Goal: Task Accomplishment & Management: Manage account settings

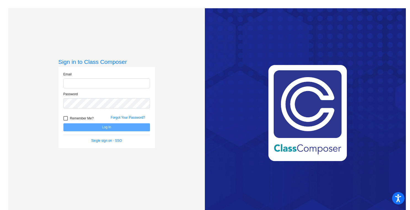
click at [136, 88] on input "email" at bounding box center [106, 84] width 87 height 10
type input "[EMAIL_ADDRESS][DOMAIN_NAME]"
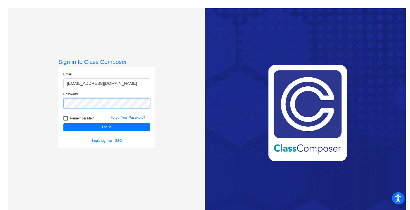
click at [63, 123] on button "Log In" at bounding box center [106, 127] width 87 height 8
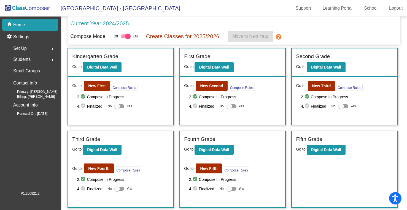
click at [125, 37] on div at bounding box center [126, 36] width 10 height 4
click at [123, 38] on input "checkbox" at bounding box center [123, 38] width 0 height 0
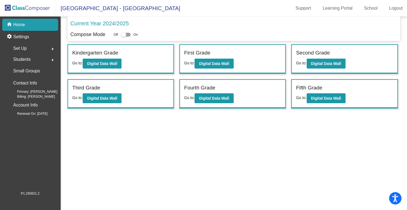
click at [131, 35] on div at bounding box center [126, 35] width 10 height 4
click at [123, 37] on input "checkbox" at bounding box center [123, 37] width 0 height 0
checkbox input "true"
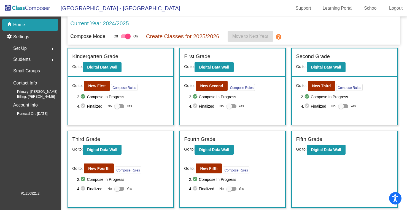
click at [280, 37] on mat-icon "help" at bounding box center [278, 37] width 7 height 7
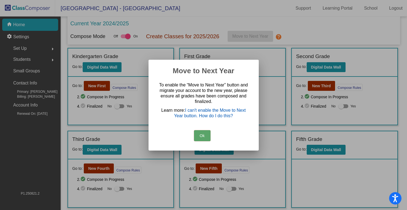
click at [208, 114] on link "I can't enable the Move to Next Year button. How do I do this?" at bounding box center [210, 113] width 72 height 10
click at [203, 139] on button "Ok" at bounding box center [202, 135] width 17 height 11
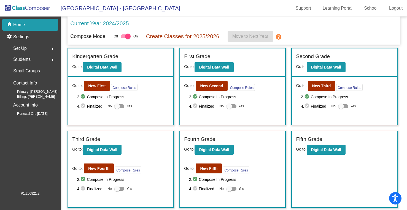
click at [122, 188] on div at bounding box center [119, 189] width 10 height 4
click at [117, 191] on input "Yes" at bounding box center [117, 191] width 0 height 0
checkbox input "true"
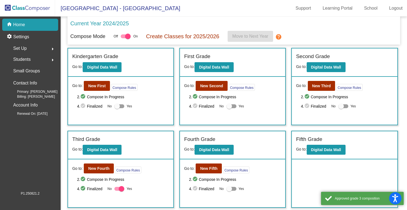
click at [234, 189] on div at bounding box center [232, 189] width 10 height 4
click at [229, 191] on input "Yes" at bounding box center [229, 191] width 0 height 0
checkbox input "true"
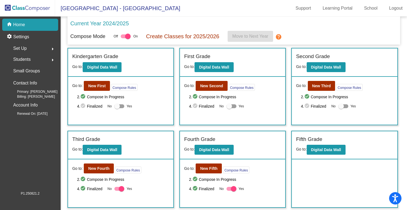
click at [343, 105] on div at bounding box center [341, 107] width 6 height 6
click at [341, 108] on input "Yes" at bounding box center [341, 108] width 0 height 0
checkbox input "true"
click at [122, 105] on div at bounding box center [119, 106] width 10 height 4
click at [117, 108] on input "Yes" at bounding box center [117, 108] width 0 height 0
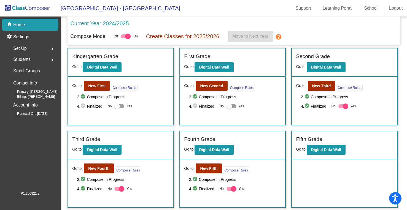
checkbox input "true"
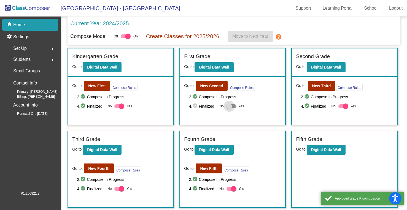
click at [233, 108] on label "Yes" at bounding box center [236, 106] width 18 height 7
click at [229, 108] on input "Yes" at bounding box center [229, 108] width 0 height 0
checkbox input "true"
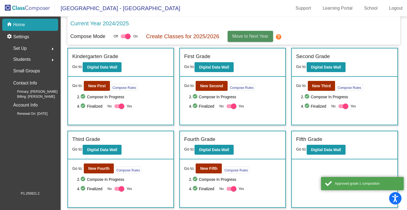
click at [254, 34] on span "Move to Next Year" at bounding box center [250, 36] width 36 height 5
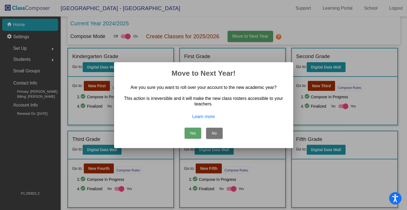
drag, startPoint x: 187, startPoint y: 133, endPoint x: 234, endPoint y: 147, distance: 49.4
click at [234, 147] on mat-dialog-container "Move to Next Year! Are you sure you want to roll over your account to the new a…" at bounding box center [203, 105] width 179 height 86
click at [212, 136] on button "No" at bounding box center [214, 133] width 17 height 11
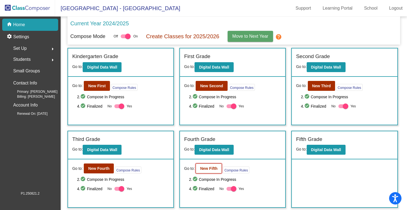
click at [212, 168] on b "New Fifth" at bounding box center [208, 168] width 17 height 4
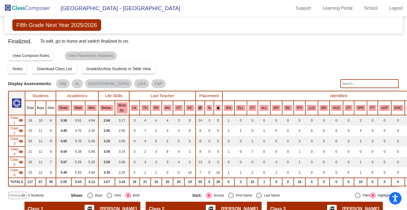
click at [24, 2] on img at bounding box center [27, 8] width 55 height 16
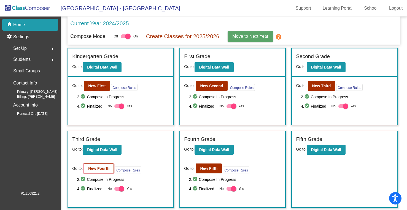
click at [110, 172] on button "New Fourth" at bounding box center [99, 169] width 30 height 10
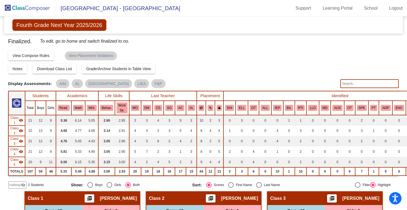
click at [31, 6] on img at bounding box center [27, 8] width 55 height 16
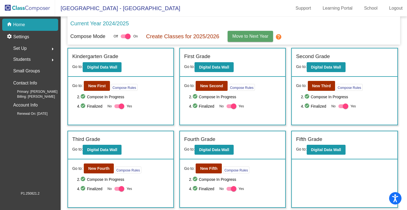
click at [246, 37] on span "Move to Next Year" at bounding box center [250, 36] width 36 height 5
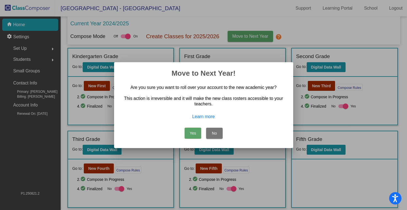
click at [192, 134] on button "Yes" at bounding box center [193, 133] width 17 height 11
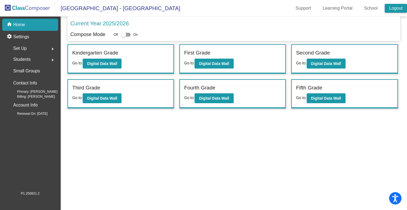
click at [396, 9] on link "Logout" at bounding box center [396, 8] width 22 height 9
